Goal: Information Seeking & Learning: Learn about a topic

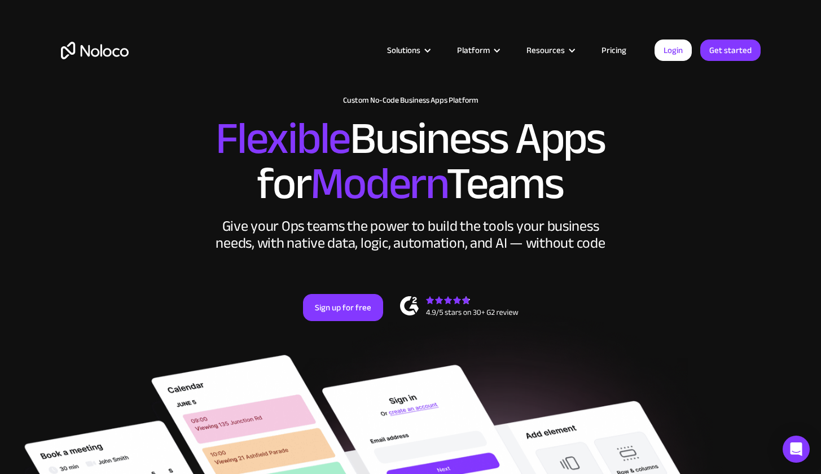
click at [735, 176] on h2 "Flexible Business Apps for Modern Teams" at bounding box center [411, 161] width 700 height 90
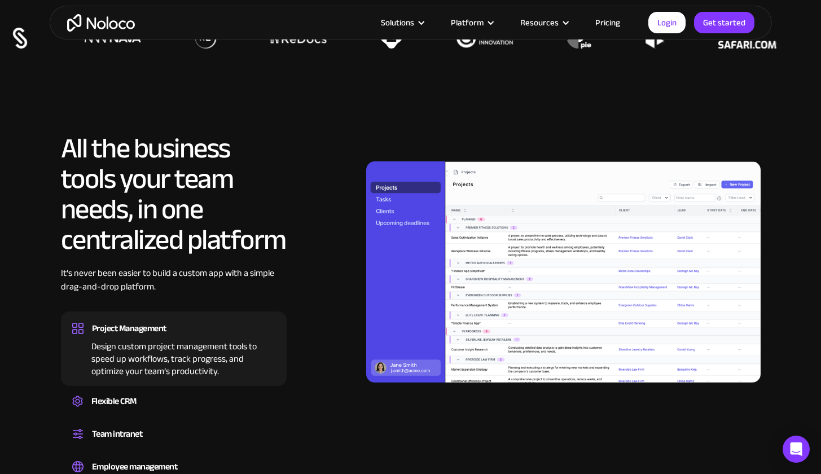
scroll to position [813, 0]
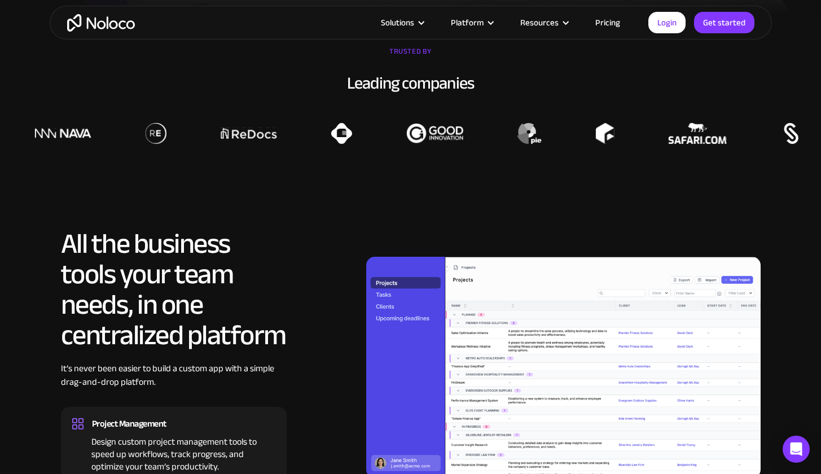
click at [176, 29] on article "Solutions Use Cases Business Types Project Management Keep track of customers, …" at bounding box center [392, 22] width 514 height 15
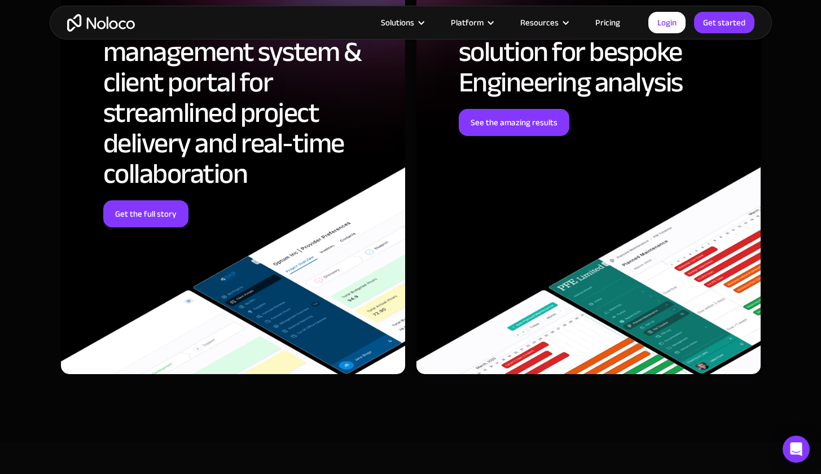
scroll to position [4791, 0]
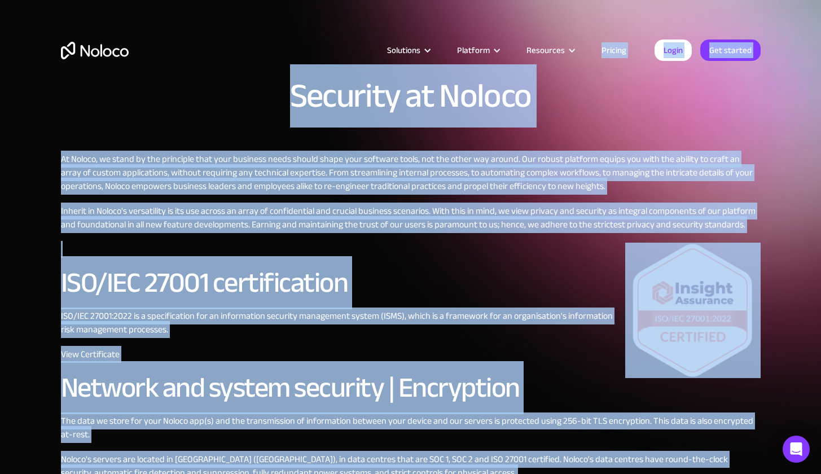
drag, startPoint x: 420, startPoint y: 360, endPoint x: 280, endPoint y: 85, distance: 308.7
copy div "Loremip Dolor Sit ametcon Adipi Eli seddoei Temporin ut Labore Et Dolore, ma al…"
